Goal: Check status: Check status

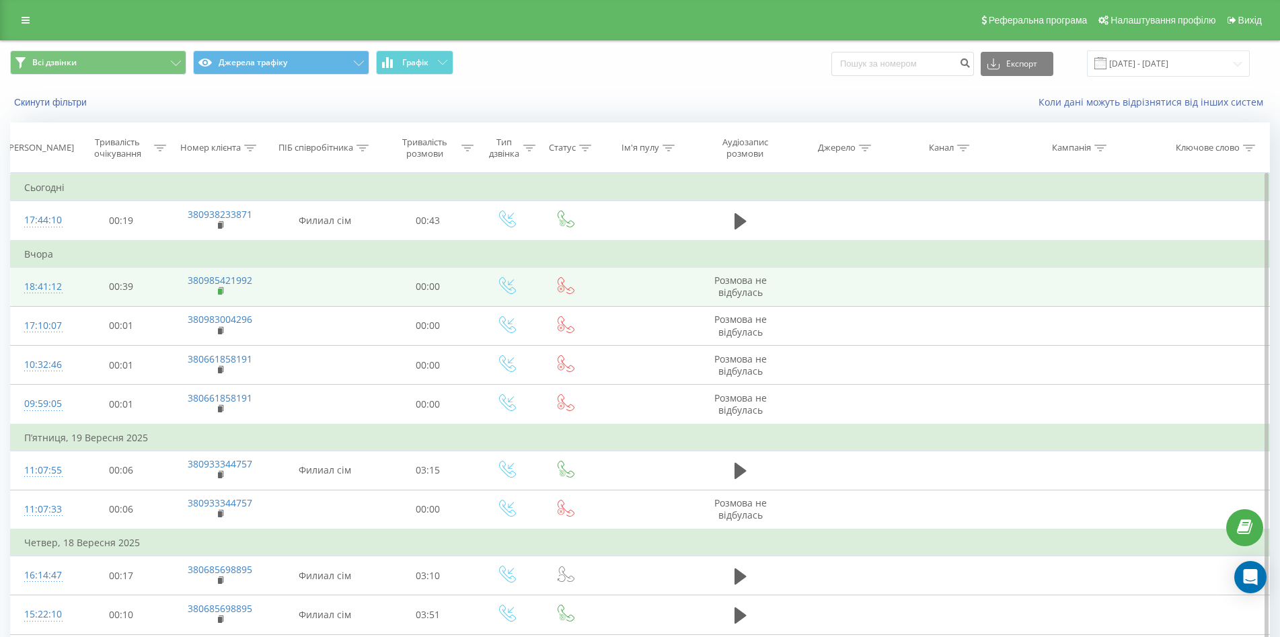
click at [221, 293] on rect at bounding box center [220, 292] width 4 height 6
click at [222, 289] on icon at bounding box center [221, 291] width 7 height 9
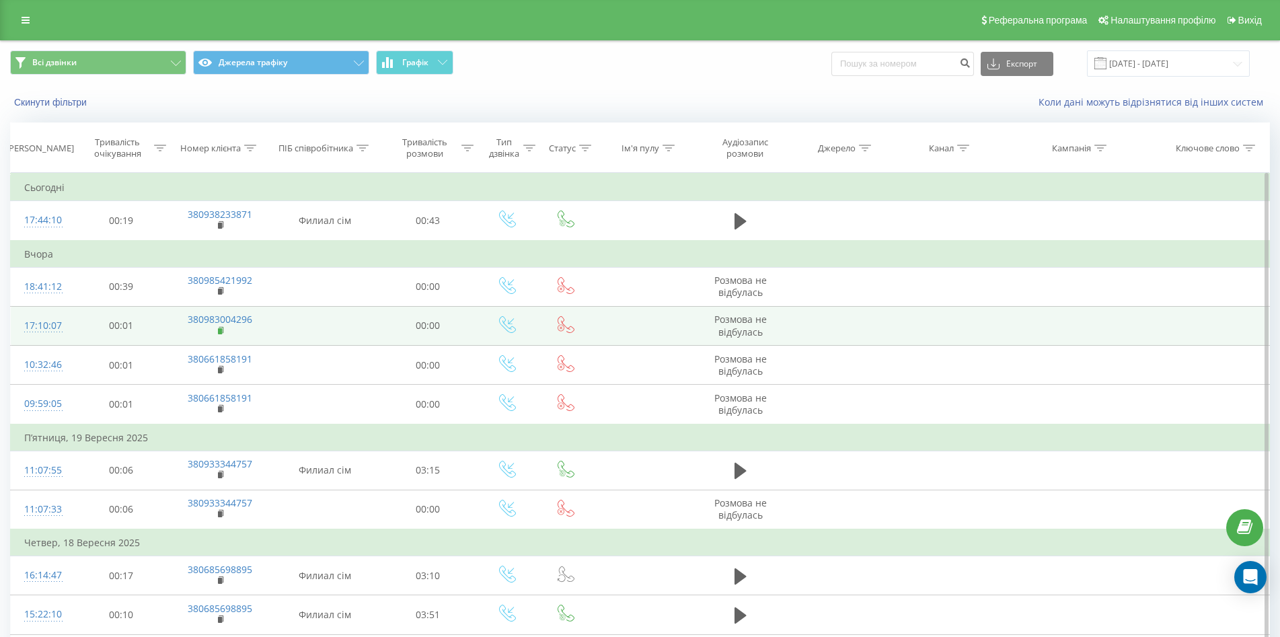
click at [218, 328] on icon at bounding box center [221, 330] width 7 height 9
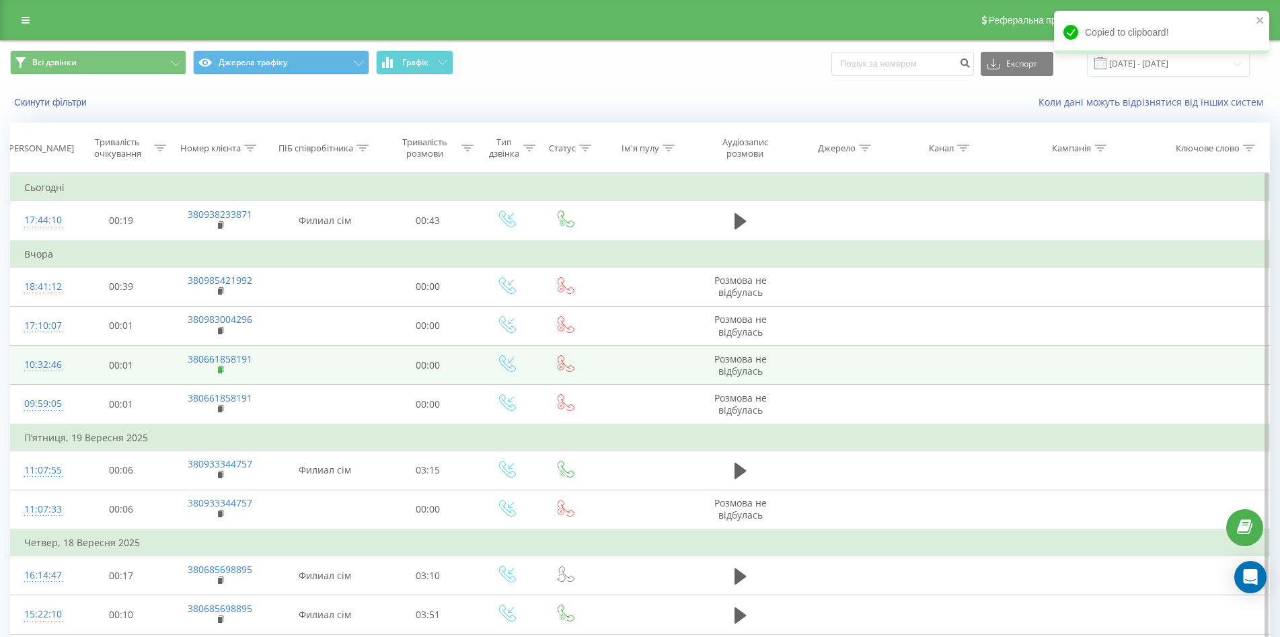
click at [220, 373] on icon at bounding box center [221, 369] width 7 height 9
